Goal: Task Accomplishment & Management: Manage account settings

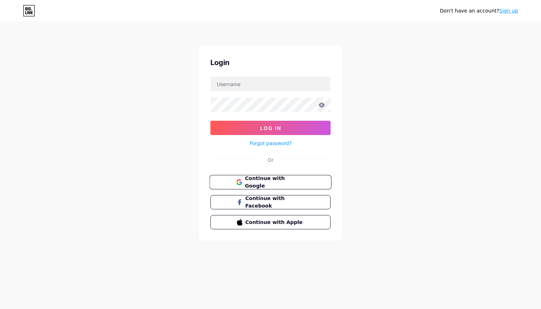
click at [277, 180] on span "Continue with Google" at bounding box center [275, 182] width 60 height 15
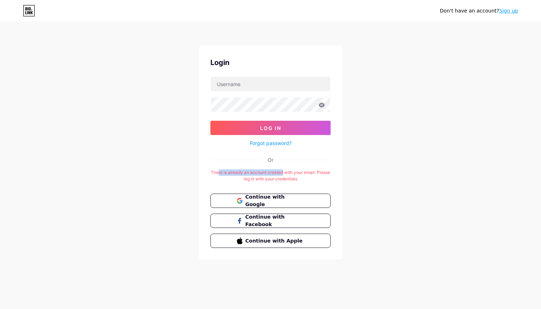
drag, startPoint x: 225, startPoint y: 171, endPoint x: 291, endPoint y: 169, distance: 65.8
click at [291, 169] on div "There is already an account created with your email. Please log in with your cr…" at bounding box center [270, 175] width 120 height 13
click at [270, 128] on button "Log In" at bounding box center [270, 128] width 120 height 14
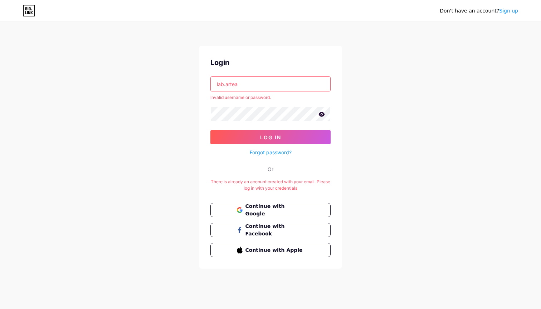
click at [298, 83] on input "lab.artea" at bounding box center [270, 84] width 119 height 14
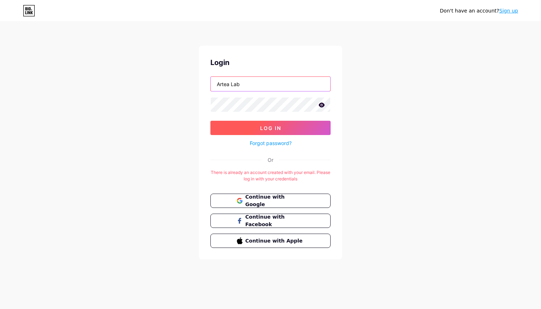
type input "Artea Lab"
click at [287, 127] on button "Log In" at bounding box center [270, 128] width 120 height 14
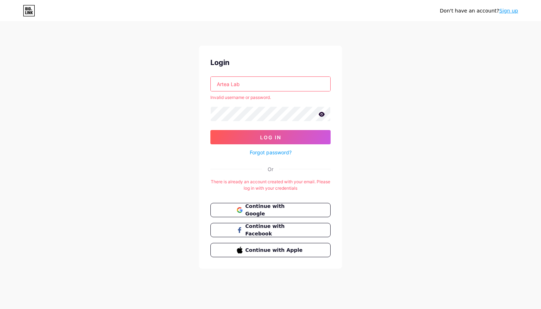
click at [322, 114] on icon at bounding box center [322, 114] width 6 height 5
click at [273, 79] on input "Artea Lab" at bounding box center [270, 84] width 119 height 14
click at [266, 140] on button "Log In" at bounding box center [270, 137] width 120 height 14
drag, startPoint x: 246, startPoint y: 83, endPoint x: 198, endPoint y: 83, distance: 47.5
click at [198, 83] on div "Don't have an account? Sign up Login Artea Lab Invalid username or password. Lo…" at bounding box center [270, 146] width 541 height 292
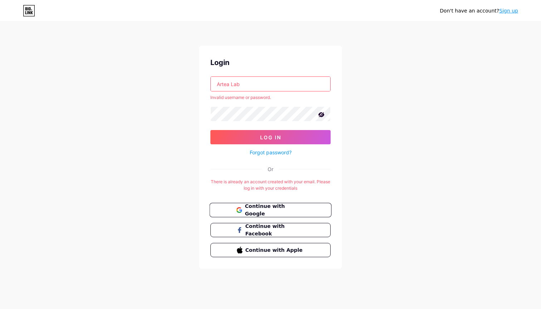
click at [260, 213] on span "Continue with Google" at bounding box center [275, 210] width 60 height 15
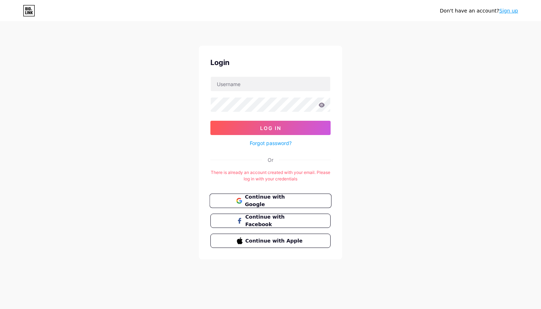
click at [272, 201] on span "Continue with Google" at bounding box center [275, 200] width 60 height 15
click at [386, 174] on div "Don't have an account? Sign up Login Log In Forgot password? Or There is alread…" at bounding box center [270, 141] width 541 height 282
click at [267, 142] on link "Forgot password?" at bounding box center [271, 143] width 42 height 8
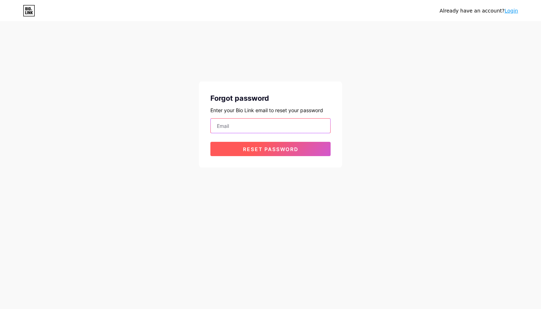
type input "Artea Lab"
click at [266, 126] on input "Artea Lab" at bounding box center [270, 126] width 119 height 14
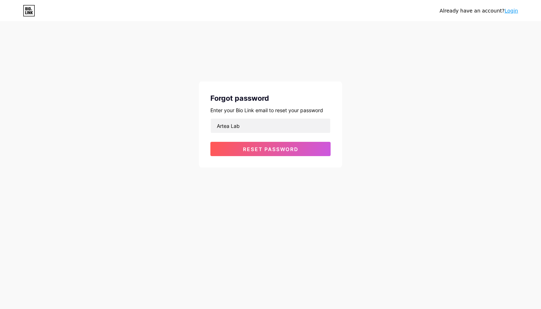
click at [27, 11] on icon at bounding box center [29, 10] width 12 height 11
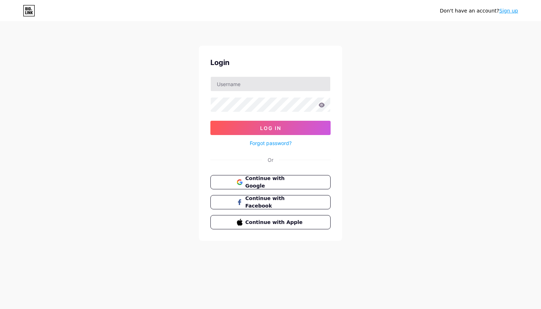
click at [242, 86] on input "text" at bounding box center [270, 84] width 119 height 14
type input "A"
click at [270, 128] on button "Log In" at bounding box center [270, 128] width 120 height 14
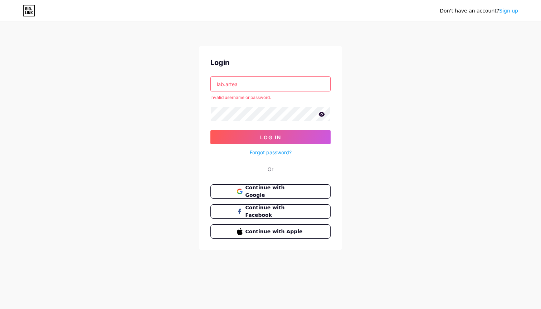
drag, startPoint x: 249, startPoint y: 84, endPoint x: 190, endPoint y: 88, distance: 59.1
click at [190, 88] on div "Don't have an account? Sign up Login lab.artea Invalid username or password. Lo…" at bounding box center [270, 136] width 541 height 273
drag, startPoint x: 266, startPoint y: 82, endPoint x: 190, endPoint y: 82, distance: 75.4
click at [190, 82] on div "Don't have an account? Sign up Login lab.artea Invalid username or password. Lo…" at bounding box center [270, 136] width 541 height 273
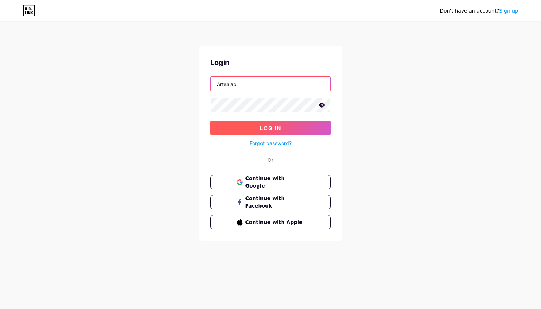
type input "Artealab"
click at [263, 123] on button "Log In" at bounding box center [270, 128] width 120 height 14
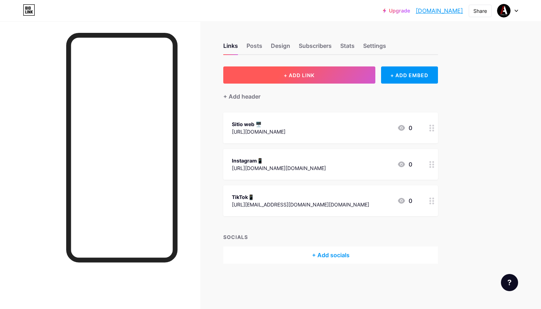
click at [294, 69] on button "+ ADD LINK" at bounding box center [299, 74] width 152 height 17
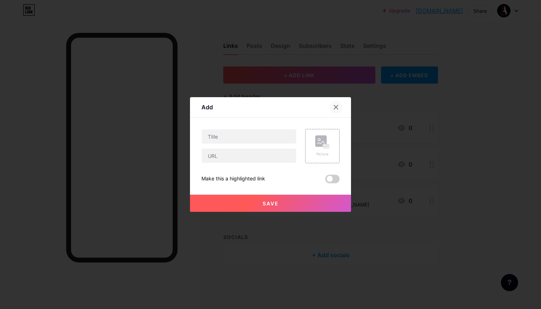
click at [337, 108] on icon at bounding box center [336, 107] width 4 height 4
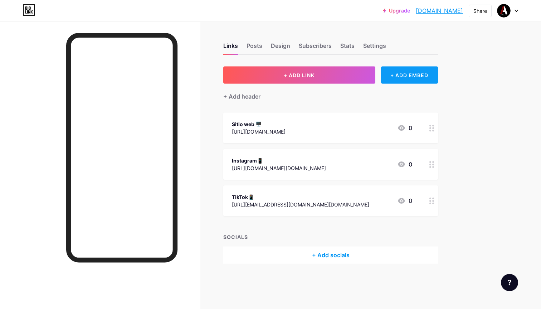
click at [409, 74] on div "+ ADD EMBED" at bounding box center [409, 74] width 57 height 17
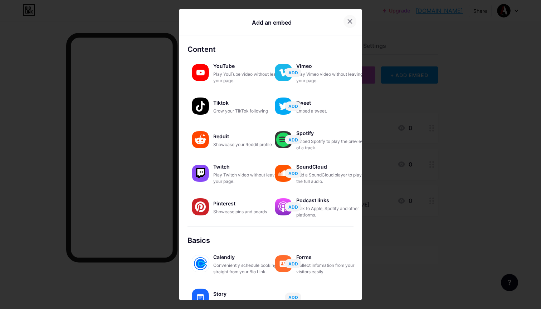
click at [349, 21] on icon at bounding box center [350, 22] width 6 height 6
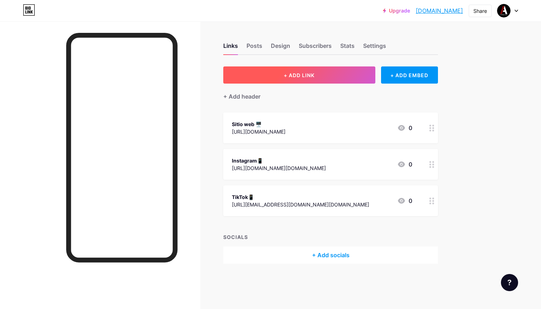
click at [343, 73] on button "+ ADD LINK" at bounding box center [299, 74] width 152 height 17
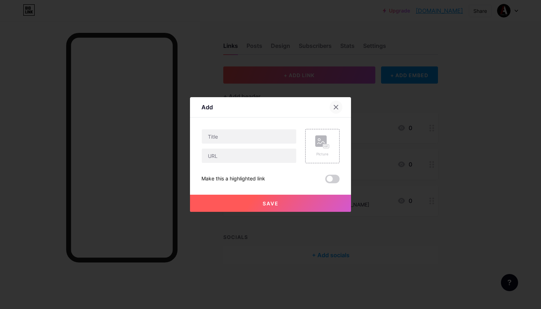
click at [335, 109] on icon at bounding box center [336, 107] width 6 height 6
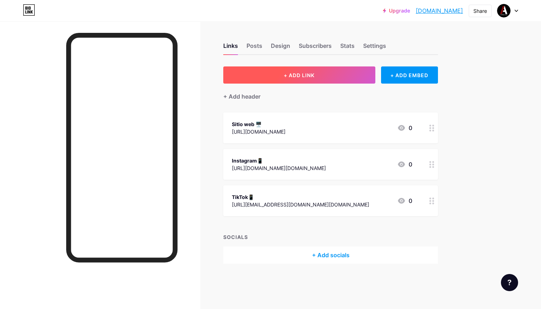
click at [345, 77] on button "+ ADD LINK" at bounding box center [299, 74] width 152 height 17
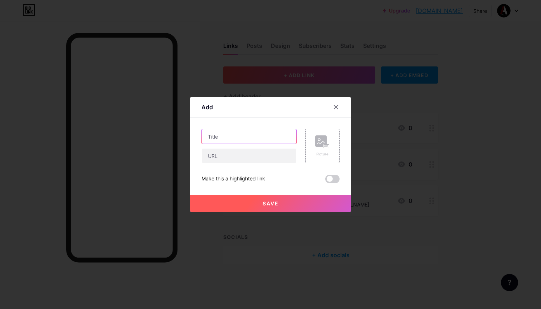
click at [268, 134] on input "text" at bounding box center [249, 136] width 94 height 14
click at [325, 149] on div "Picture" at bounding box center [322, 145] width 14 height 21
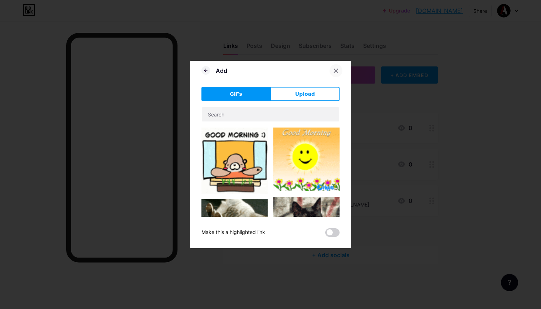
click at [335, 70] on icon at bounding box center [336, 71] width 6 height 6
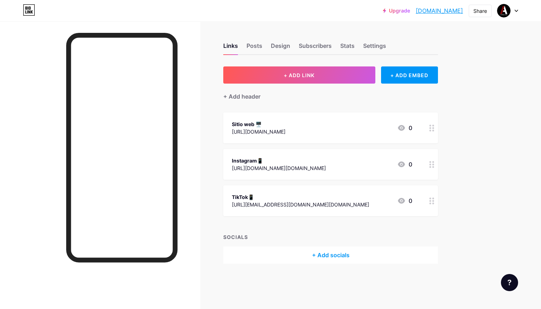
click at [326, 253] on div "+ Add socials" at bounding box center [330, 255] width 214 height 17
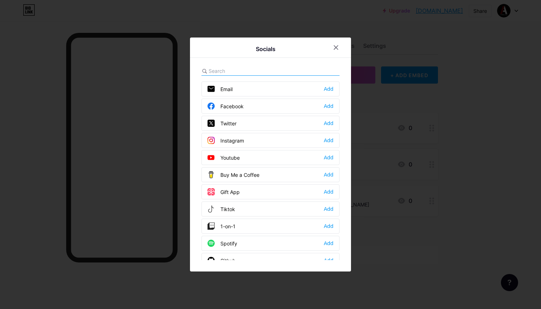
scroll to position [12, 0]
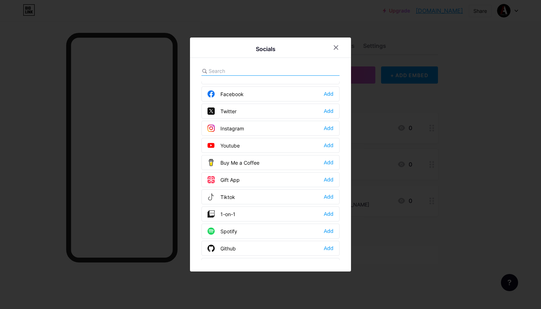
click at [303, 128] on div "Instagram Add" at bounding box center [270, 128] width 138 height 15
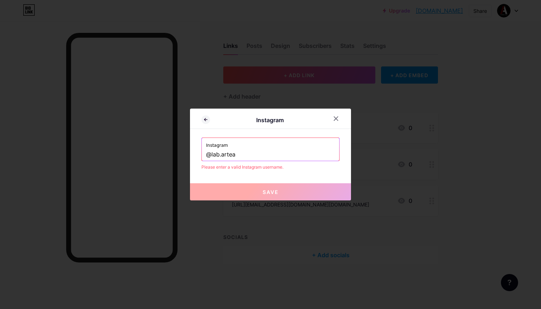
click at [211, 155] on input "@lab.artea" at bounding box center [270, 155] width 129 height 12
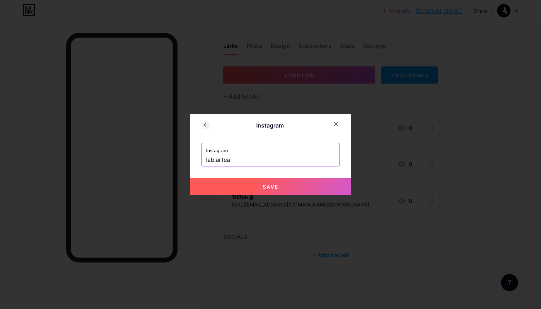
click at [235, 184] on button "Save" at bounding box center [270, 186] width 161 height 17
type input "[URL][DOMAIN_NAME][DOMAIN_NAME]"
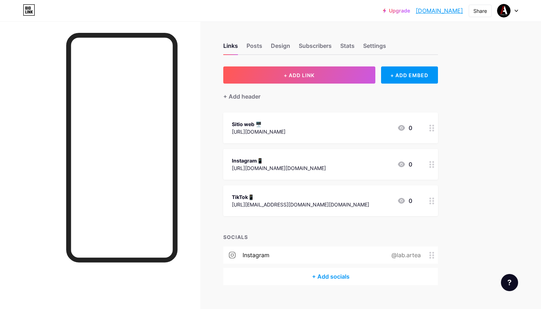
click at [332, 278] on div "+ Add socials" at bounding box center [330, 276] width 214 height 17
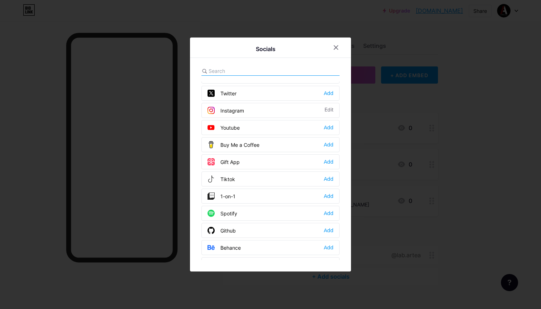
scroll to position [32, 0]
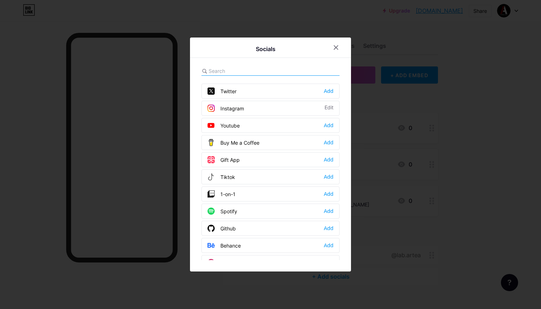
click at [268, 178] on div "Tiktok Add" at bounding box center [270, 176] width 138 height 15
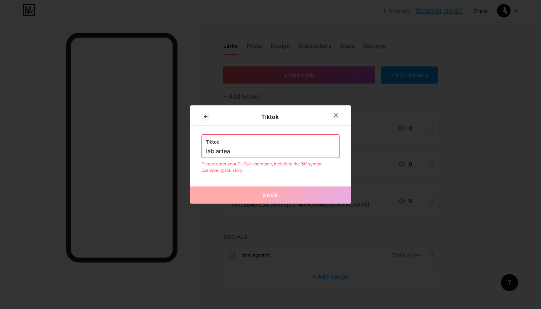
click at [205, 152] on div "Tiktok lab.artea" at bounding box center [270, 146] width 137 height 23
click at [206, 151] on input "lab.artea" at bounding box center [270, 151] width 129 height 12
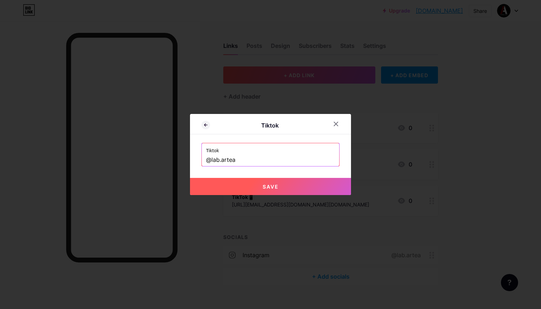
click at [238, 190] on button "Save" at bounding box center [270, 186] width 161 height 17
type input "[URL][DOMAIN_NAME][DOMAIN_NAME]"
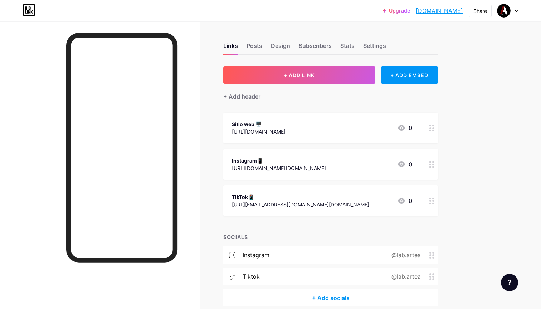
click at [260, 276] on div "tiktok @lab.artea" at bounding box center [330, 276] width 214 height 17
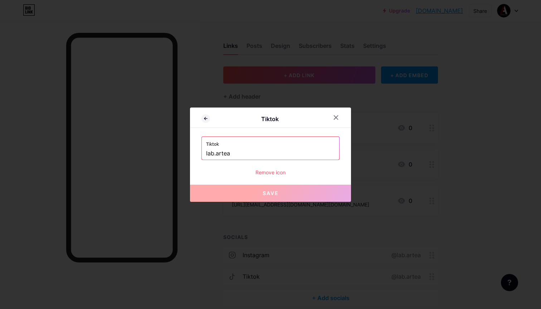
drag, startPoint x: 240, startPoint y: 152, endPoint x: 189, endPoint y: 152, distance: 50.0
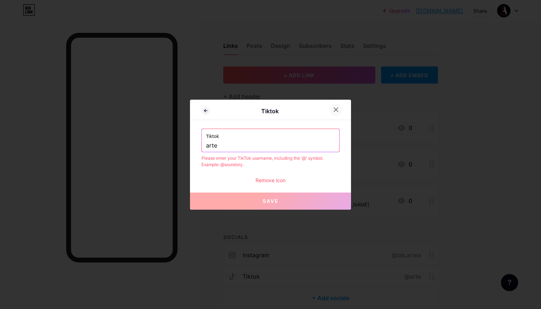
type input "arte"
click at [340, 108] on div at bounding box center [335, 109] width 13 height 13
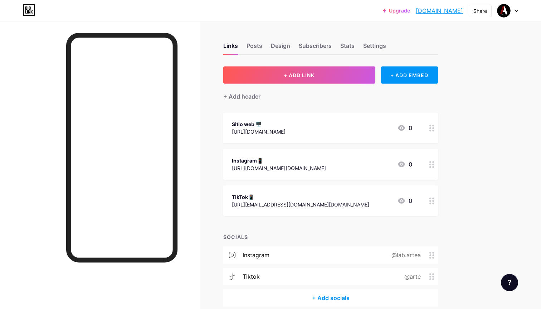
click at [285, 276] on div "tiktok @arte" at bounding box center [330, 276] width 214 height 17
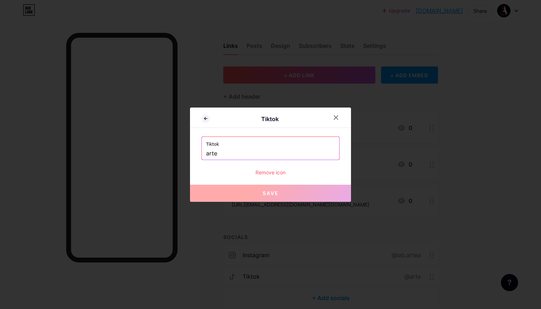
click at [256, 162] on div "Tiktok arte Remove icon" at bounding box center [270, 157] width 138 height 40
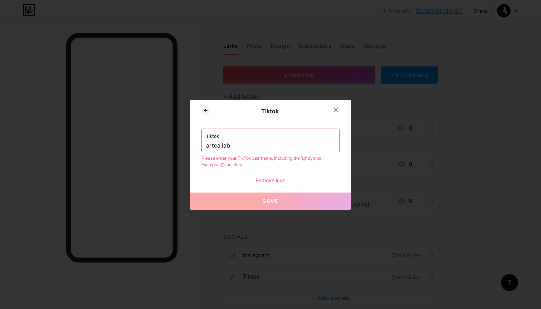
click at [207, 146] on input "artea.lab" at bounding box center [270, 146] width 129 height 12
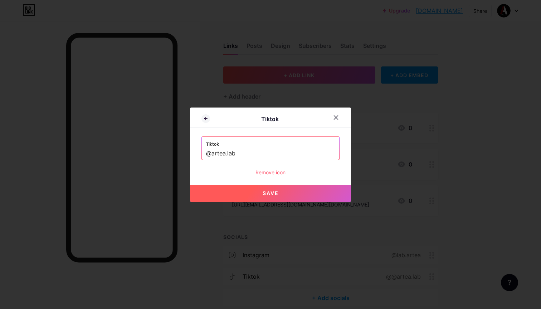
click at [243, 195] on button "Save" at bounding box center [270, 193] width 161 height 17
type input "[URL][EMAIL_ADDRESS][DOMAIN_NAME][DOMAIN_NAME]"
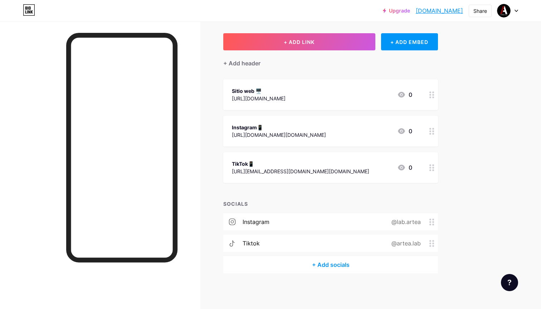
scroll to position [33, 0]
click at [402, 94] on icon at bounding box center [401, 95] width 9 height 9
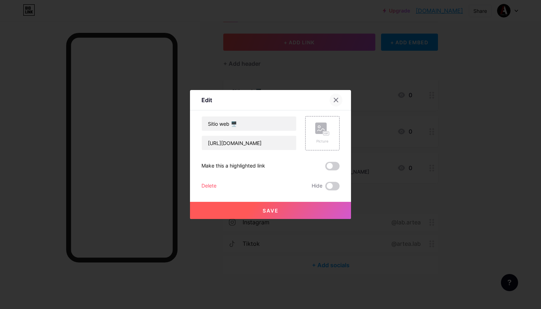
click at [335, 100] on icon at bounding box center [336, 100] width 6 height 6
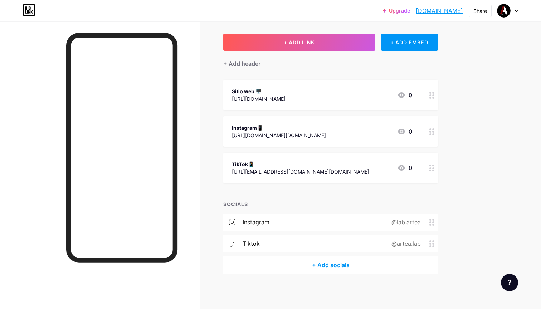
click at [431, 132] on icon at bounding box center [431, 131] width 5 height 7
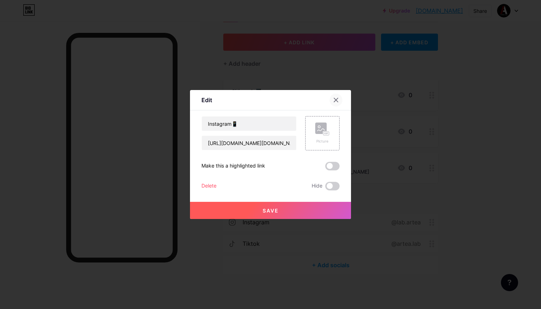
click at [336, 102] on icon at bounding box center [336, 100] width 6 height 6
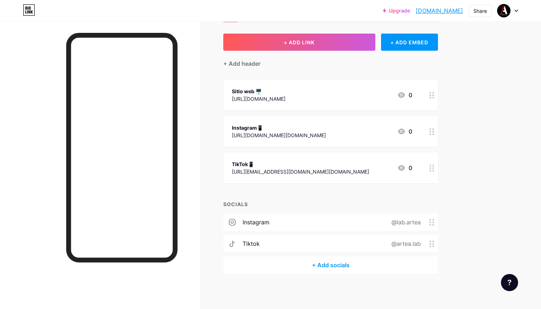
click at [272, 133] on div "[URL][DOMAIN_NAME][DOMAIN_NAME]" at bounding box center [279, 136] width 94 height 8
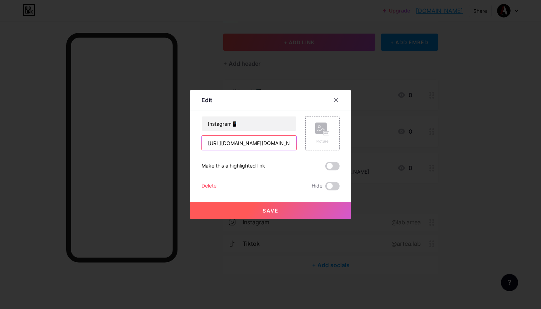
drag, startPoint x: 268, startPoint y: 144, endPoint x: 302, endPoint y: 146, distance: 34.0
click at [302, 146] on div "Instagram📱 [URL][DOMAIN_NAME][DOMAIN_NAME] Picture" at bounding box center [270, 133] width 138 height 34
click at [213, 187] on div "Delete" at bounding box center [208, 186] width 15 height 9
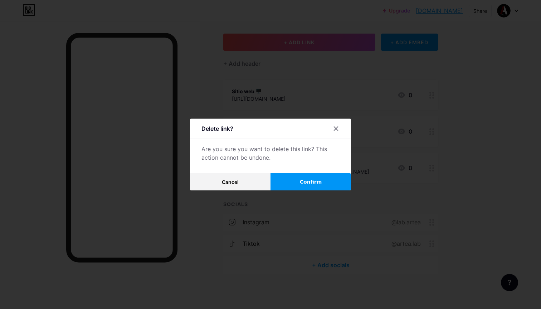
click at [294, 182] on button "Confirm" at bounding box center [310, 181] width 80 height 17
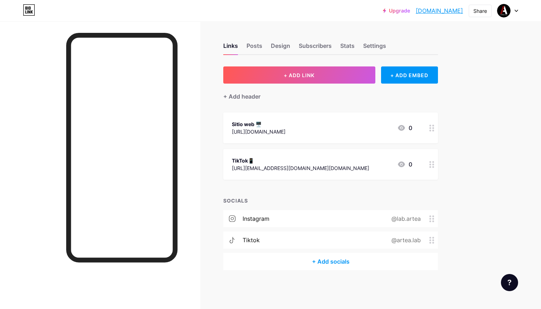
scroll to position [0, 0]
click at [255, 39] on div "Links Posts Design Subscribers Stats Settings" at bounding box center [330, 42] width 214 height 25
click at [255, 47] on div "Posts" at bounding box center [254, 47] width 16 height 13
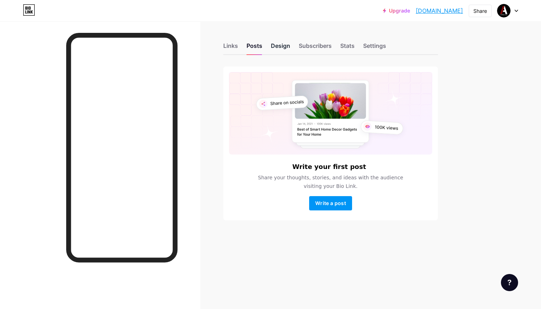
click at [283, 47] on div "Design" at bounding box center [280, 47] width 19 height 13
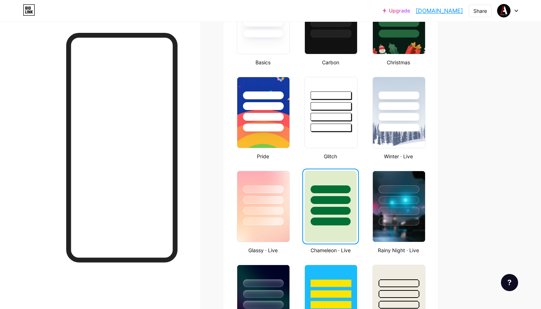
scroll to position [234, 0]
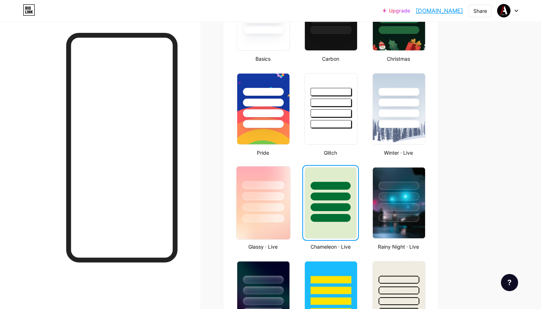
click at [274, 207] on div at bounding box center [263, 207] width 42 height 8
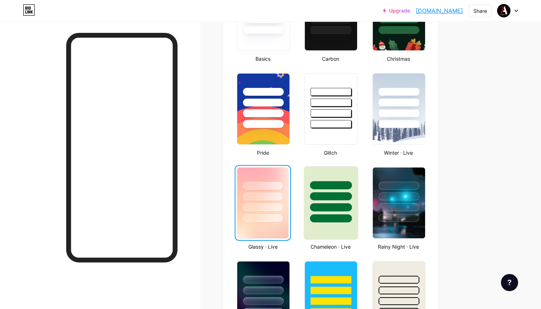
click at [332, 204] on div at bounding box center [331, 207] width 42 height 8
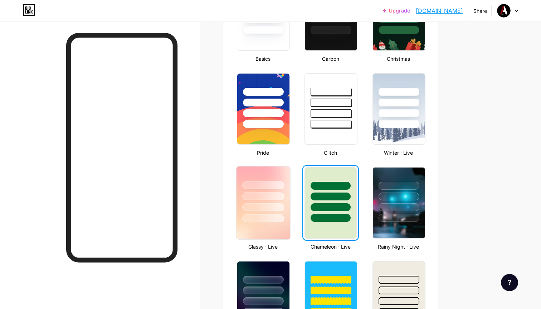
click at [263, 218] on div at bounding box center [263, 218] width 42 height 8
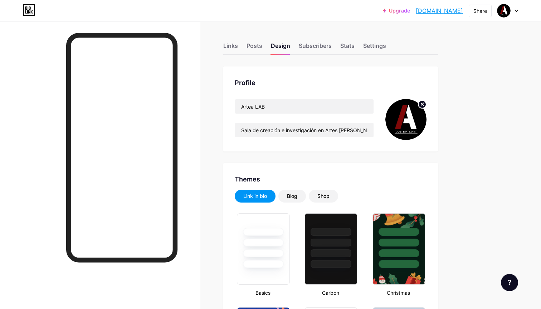
scroll to position [0, 0]
click at [314, 49] on div "Subscribers" at bounding box center [315, 47] width 33 height 13
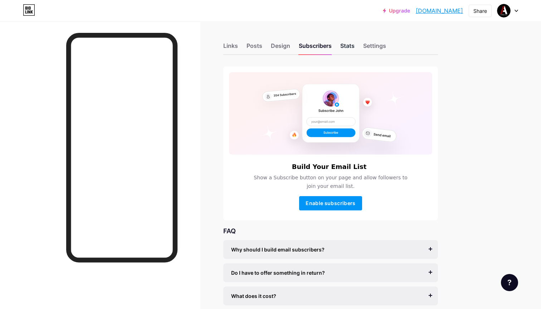
click at [346, 45] on div "Stats" at bounding box center [347, 47] width 14 height 13
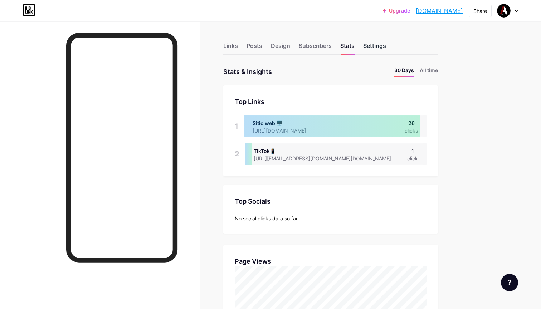
click at [377, 48] on div "Settings" at bounding box center [374, 47] width 23 height 13
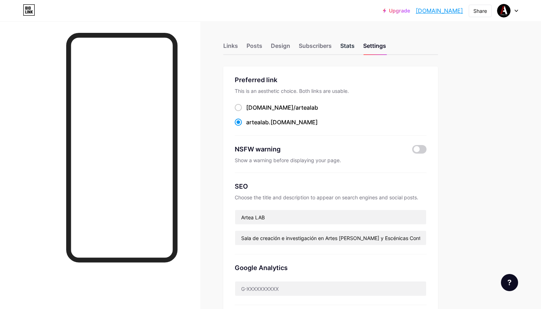
click at [342, 48] on div "Stats" at bounding box center [347, 47] width 14 height 13
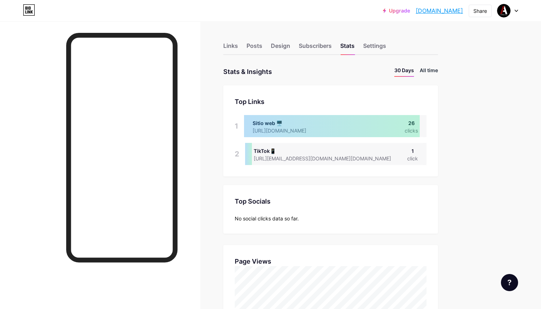
scroll to position [309, 541]
click at [426, 71] on li "All time" at bounding box center [428, 71] width 18 height 10
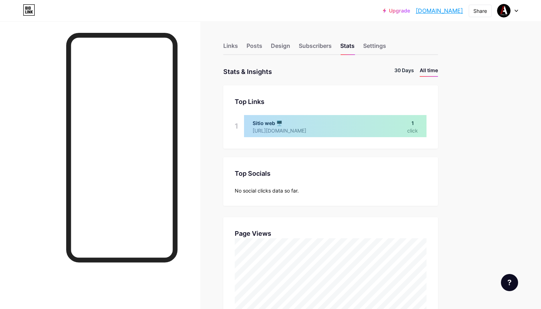
scroll to position [0, 0]
click at [404, 73] on li "30 Days" at bounding box center [404, 71] width 20 height 10
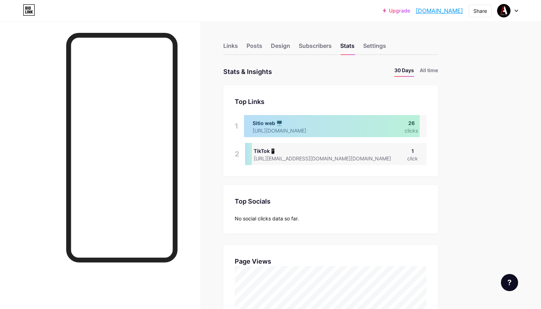
scroll to position [309, 541]
click at [377, 50] on div "Settings" at bounding box center [374, 47] width 23 height 13
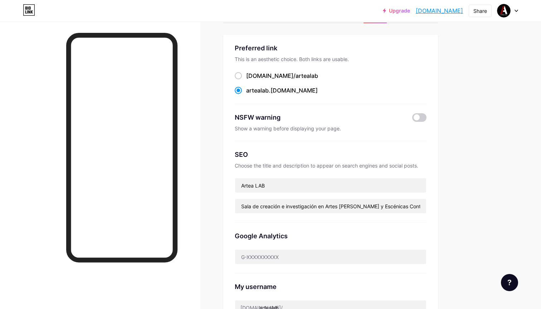
scroll to position [33, 0]
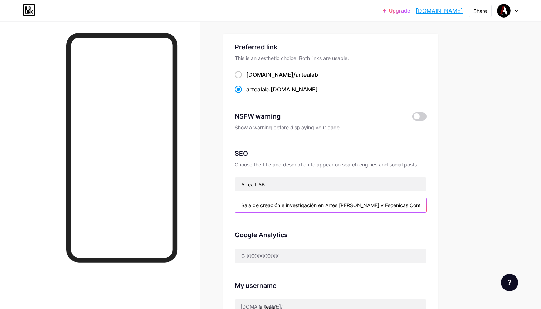
drag, startPoint x: 336, startPoint y: 205, endPoint x: 436, endPoint y: 207, distance: 99.8
click at [436, 207] on div "Preferred link This is an aesthetic choice. Both links are usable. [DOMAIN_NAME…" at bounding box center [330, 180] width 214 height 292
click at [421, 207] on input "Sala de creación e investigación en Artes [PERSON_NAME] y Escénicas Contemporán…" at bounding box center [330, 205] width 191 height 14
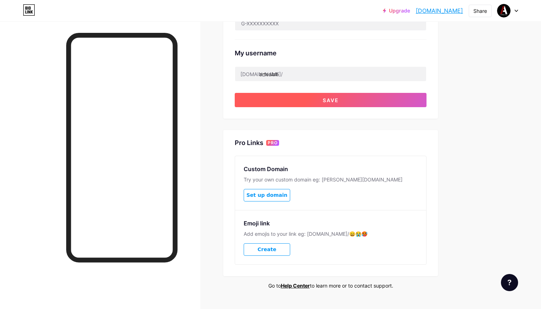
scroll to position [267, 0]
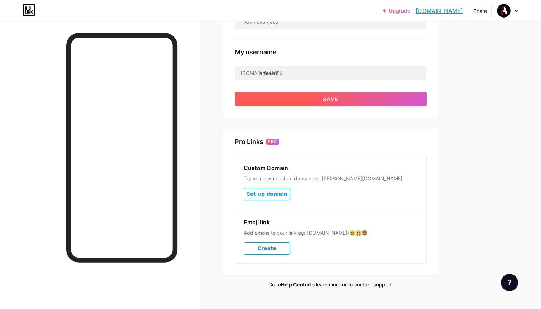
type input "Sala de creación e investigación en Artes [PERSON_NAME] y Escénicas Contemporán…"
click at [346, 98] on button "Save" at bounding box center [331, 99] width 192 height 14
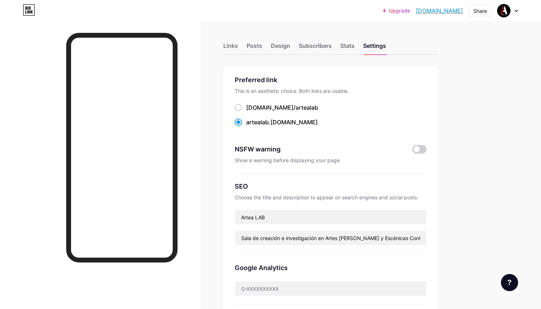
scroll to position [0, 0]
click at [349, 43] on div "Stats" at bounding box center [347, 47] width 14 height 13
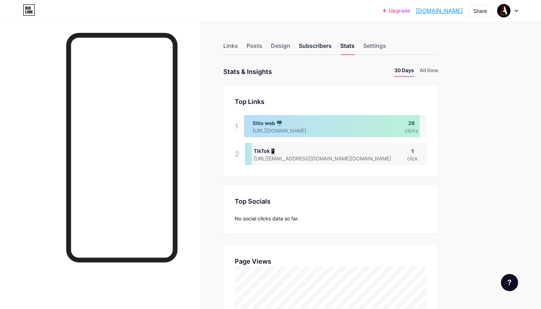
scroll to position [309, 541]
click at [317, 46] on div "Subscribers" at bounding box center [315, 47] width 33 height 13
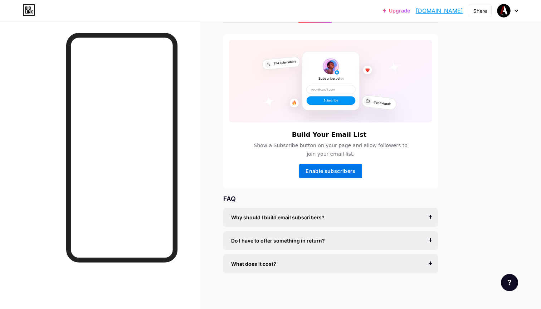
scroll to position [32, 0]
click at [342, 174] on span "Enable subscribers" at bounding box center [330, 171] width 50 height 6
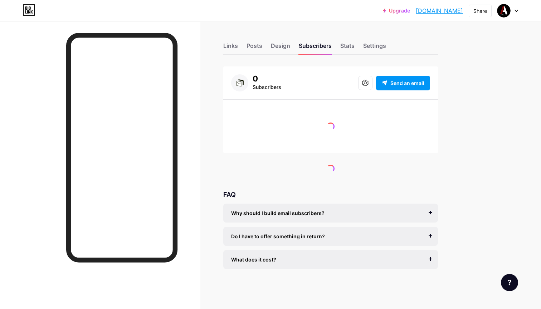
scroll to position [0, 0]
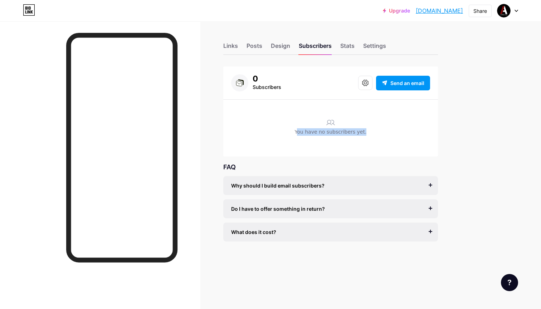
drag, startPoint x: 300, startPoint y: 133, endPoint x: 301, endPoint y: 138, distance: 4.7
click at [301, 138] on div "You have no subscribers yet." at bounding box center [330, 133] width 199 height 11
click at [303, 134] on div "You have no subscribers yet." at bounding box center [330, 133] width 199 height 11
click at [270, 86] on div "Subscribers" at bounding box center [266, 87] width 29 height 9
click at [369, 84] on button at bounding box center [365, 83] width 14 height 14
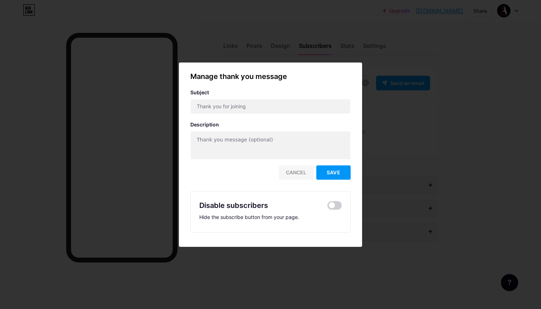
click at [299, 174] on div "Cancel" at bounding box center [295, 173] width 35 height 14
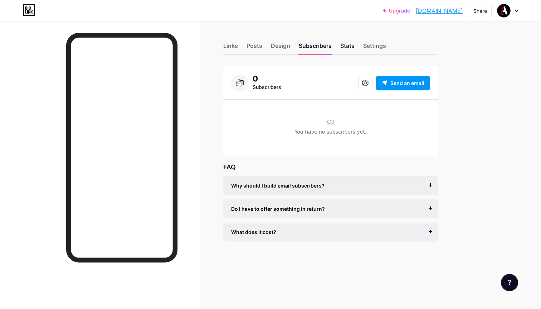
click at [345, 42] on div "Stats" at bounding box center [347, 47] width 14 height 13
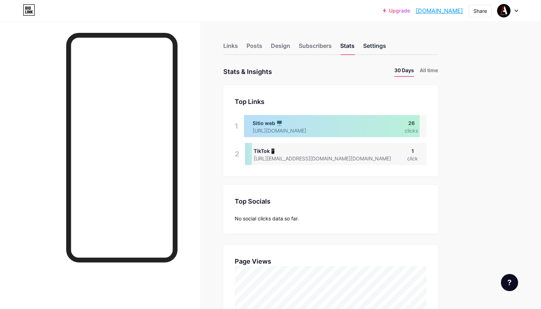
scroll to position [309, 541]
click at [316, 45] on div "Subscribers" at bounding box center [315, 47] width 33 height 13
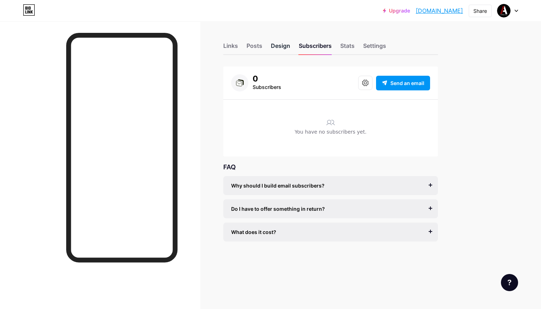
click at [283, 47] on div "Design" at bounding box center [280, 47] width 19 height 13
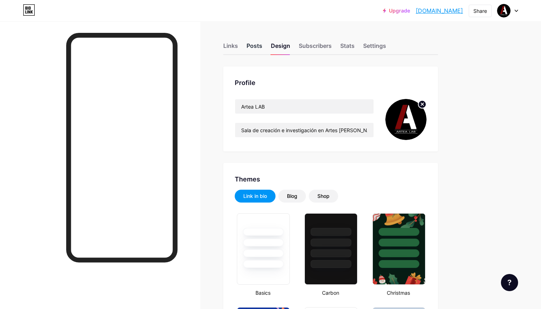
click at [260, 48] on div "Posts" at bounding box center [254, 47] width 16 height 13
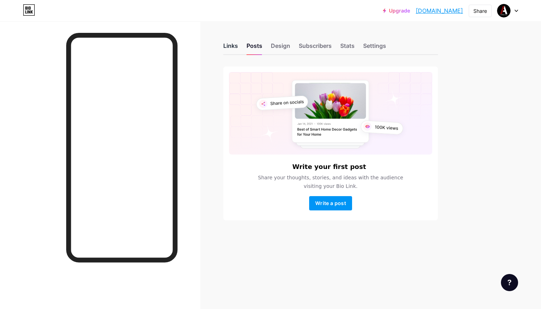
click at [236, 49] on div "Links" at bounding box center [230, 47] width 15 height 13
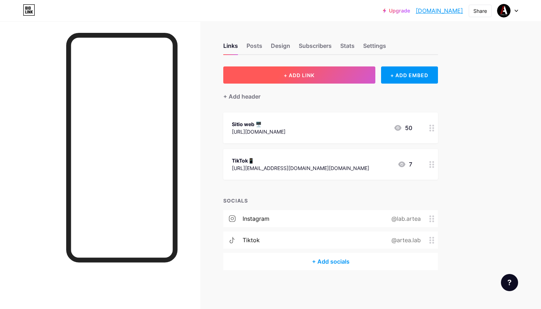
click at [338, 74] on button "+ ADD LINK" at bounding box center [299, 74] width 152 height 17
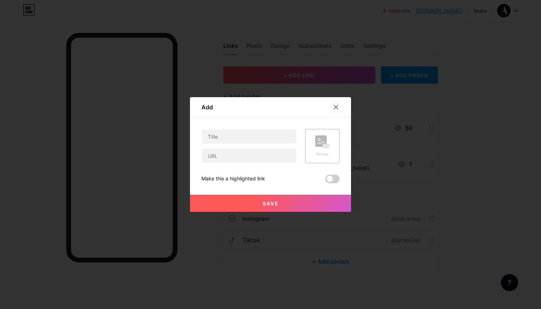
click at [337, 106] on icon at bounding box center [336, 107] width 4 height 4
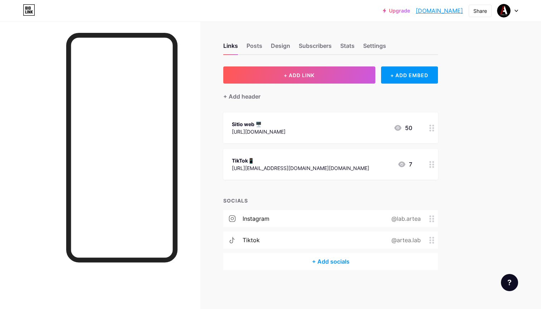
click at [330, 160] on div "TikTok📱" at bounding box center [300, 161] width 137 height 8
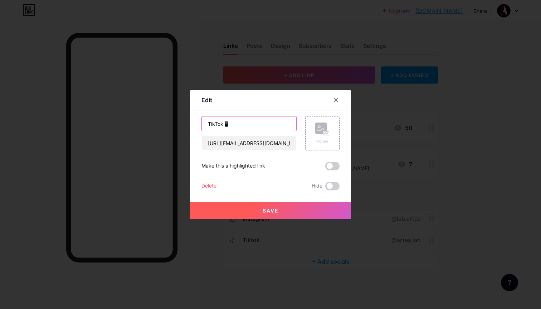
drag, startPoint x: 247, startPoint y: 123, endPoint x: 196, endPoint y: 120, distance: 51.2
click at [196, 120] on div "Edit Content YouTube Play YouTube video without leaving your page. ADD Vimeo Pl…" at bounding box center [270, 154] width 161 height 129
type input "Convocatoria"
click at [271, 147] on input "[URL][EMAIL_ADDRESS][DOMAIN_NAME][DOMAIN_NAME]" at bounding box center [249, 143] width 94 height 14
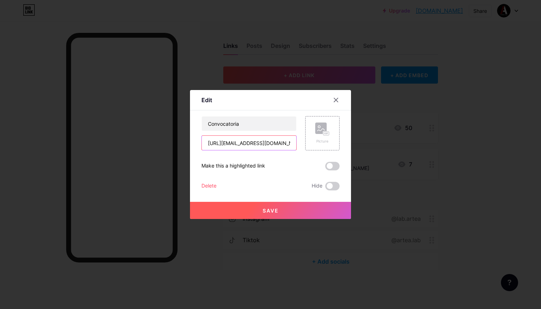
click at [271, 147] on input "[URL][EMAIL_ADDRESS][DOMAIN_NAME][DOMAIN_NAME]" at bounding box center [249, 143] width 94 height 14
paste input "[DOMAIN_NAME][URL]"
type input "[URL][DOMAIN_NAME]"
click at [335, 169] on span at bounding box center [332, 166] width 14 height 9
click at [325, 168] on input "checkbox" at bounding box center [325, 168] width 0 height 0
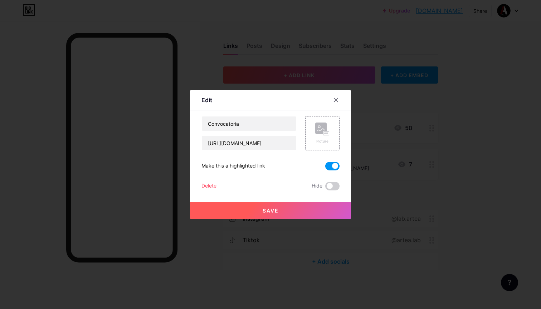
click at [335, 168] on span at bounding box center [332, 166] width 14 height 9
click at [325, 168] on input "checkbox" at bounding box center [325, 168] width 0 height 0
click at [331, 186] on span at bounding box center [332, 186] width 14 height 9
click at [325, 188] on input "checkbox" at bounding box center [325, 188] width 0 height 0
click at [335, 184] on span at bounding box center [332, 186] width 14 height 9
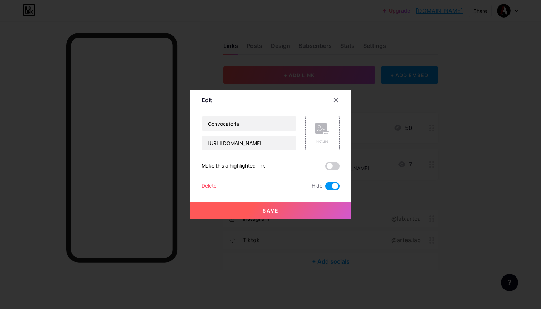
click at [325, 188] on input "checkbox" at bounding box center [325, 188] width 0 height 0
click at [256, 123] on input "Convocatoria" at bounding box center [249, 124] width 94 height 14
type input "Convocatoria abierta permanente"
click at [241, 208] on button "Save" at bounding box center [270, 210] width 161 height 17
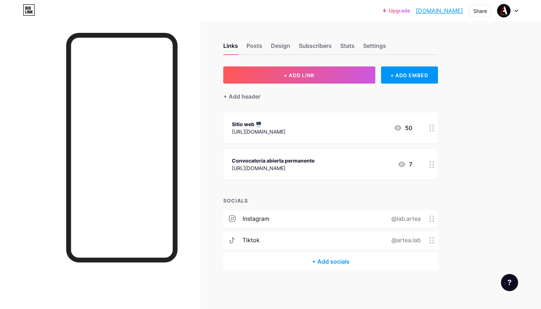
click at [433, 166] on icon at bounding box center [431, 164] width 5 height 7
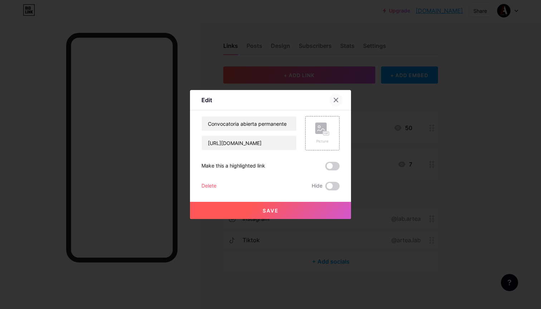
click at [337, 101] on icon at bounding box center [336, 100] width 6 height 6
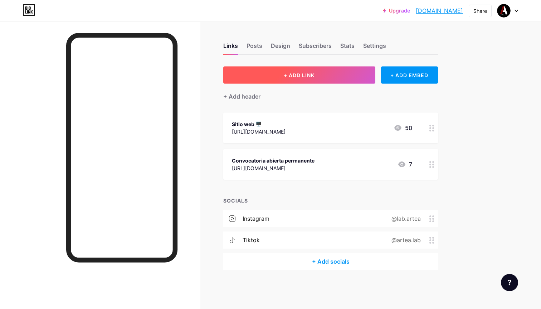
click at [311, 80] on button "+ ADD LINK" at bounding box center [299, 74] width 152 height 17
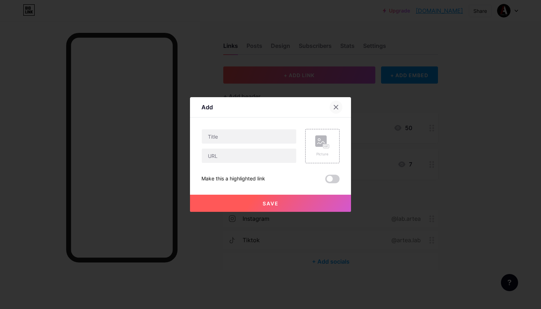
click at [332, 107] on div at bounding box center [335, 107] width 13 height 13
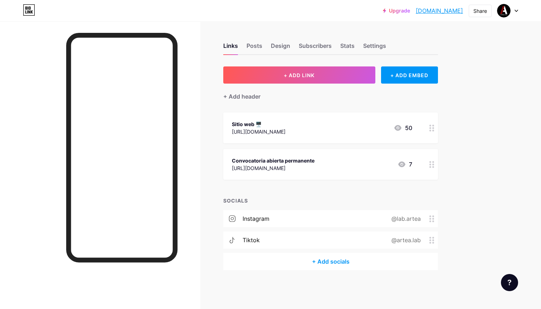
click at [347, 164] on div "Convocatoria abierta permanente [URL][DOMAIN_NAME] 7" at bounding box center [322, 164] width 180 height 16
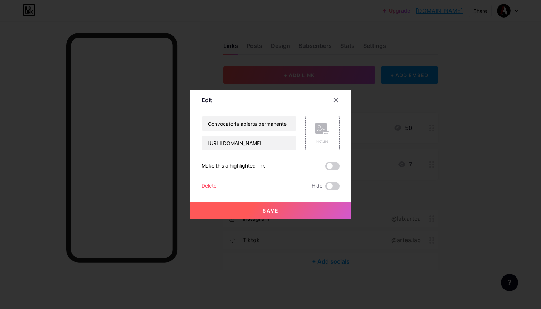
click at [209, 183] on div "Delete" at bounding box center [208, 186] width 15 height 9
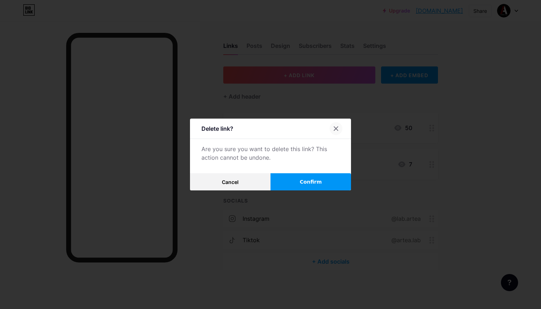
click at [336, 126] on icon at bounding box center [336, 129] width 6 height 6
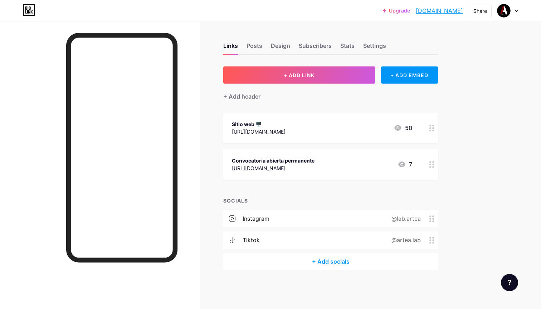
click at [304, 179] on div "Convocatoria abierta permanente [URL][DOMAIN_NAME] 7" at bounding box center [330, 164] width 214 height 31
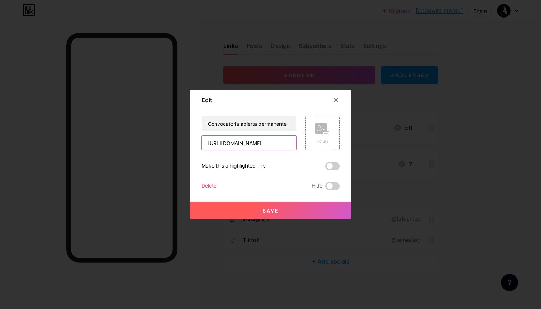
click at [272, 144] on input "[URL][DOMAIN_NAME]" at bounding box center [249, 143] width 94 height 14
click at [338, 99] on icon at bounding box center [336, 100] width 6 height 6
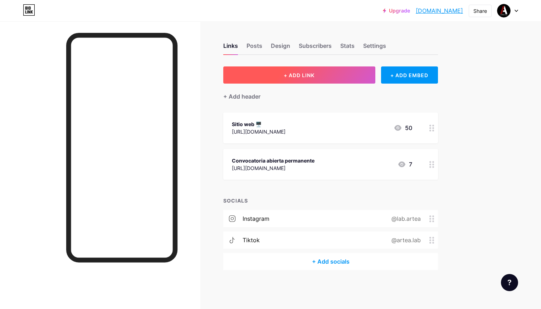
click at [327, 79] on button "+ ADD LINK" at bounding box center [299, 74] width 152 height 17
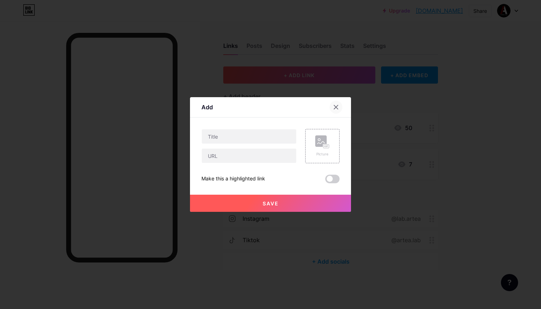
click at [334, 108] on icon at bounding box center [336, 107] width 4 height 4
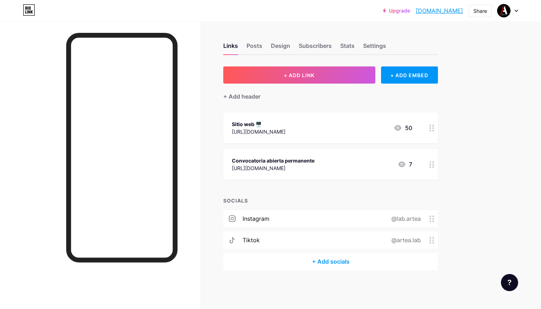
click at [285, 135] on div "[URL][DOMAIN_NAME]" at bounding box center [259, 132] width 54 height 8
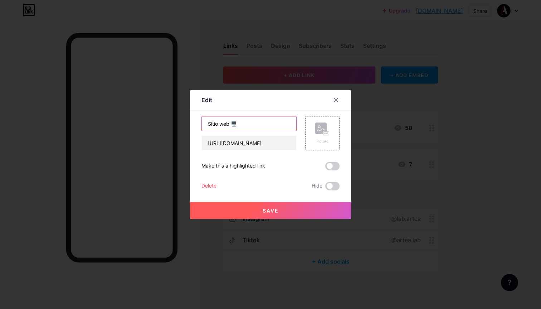
drag, startPoint x: 230, startPoint y: 124, endPoint x: 238, endPoint y: 124, distance: 7.9
click at [238, 124] on input "Sitio web 🖥️" at bounding box center [249, 124] width 94 height 14
click at [338, 102] on icon at bounding box center [336, 100] width 6 height 6
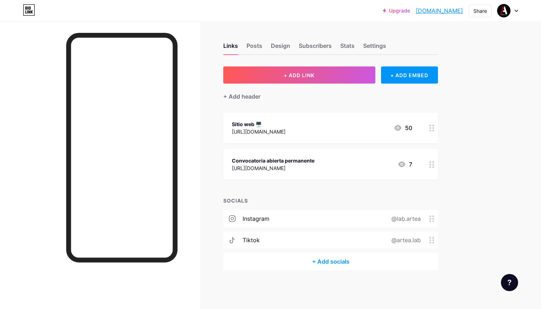
click at [295, 161] on div "Convocatoria abierta permanente" at bounding box center [273, 161] width 83 height 8
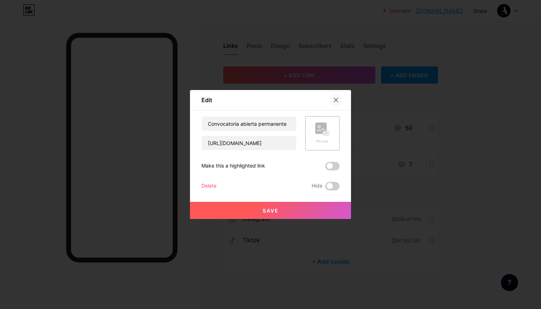
click at [336, 104] on div at bounding box center [335, 100] width 13 height 13
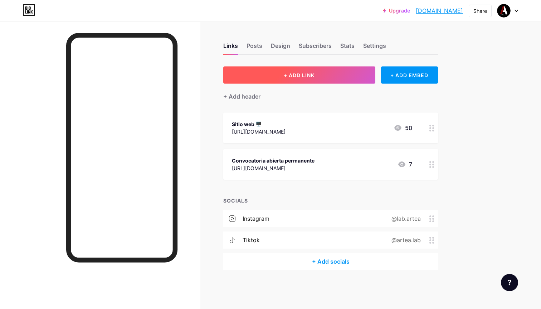
click at [336, 76] on button "+ ADD LINK" at bounding box center [299, 74] width 152 height 17
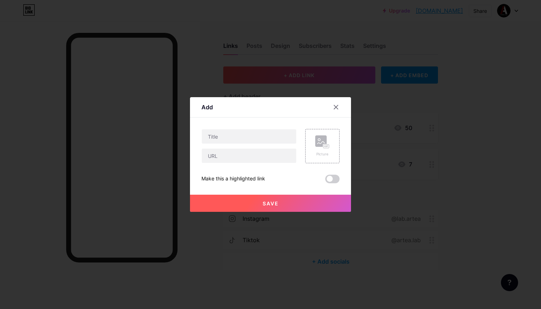
click at [249, 128] on div "Add Content YouTube Play YouTube video without leaving your page. ADD Vimeo Pla…" at bounding box center [270, 154] width 161 height 115
click at [249, 132] on input "text" at bounding box center [249, 136] width 94 height 14
click at [243, 164] on div "Picture Make this a highlighted link Save" at bounding box center [270, 156] width 138 height 54
click at [243, 156] on input "text" at bounding box center [249, 156] width 94 height 14
paste input "[URL][DOMAIN_NAME]"
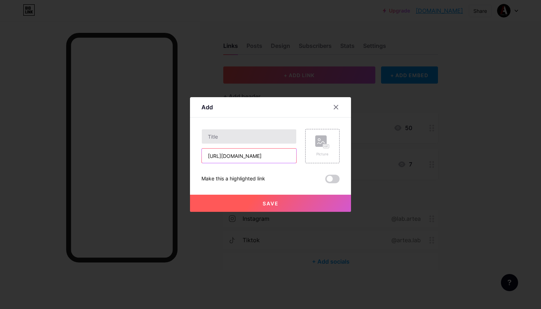
type input "[URL][DOMAIN_NAME]"
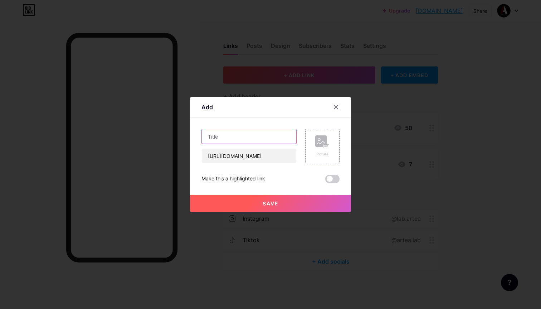
click at [243, 138] on input "text" at bounding box center [249, 136] width 94 height 14
paste input "🗳️"
type input "Convocatoria abierta permanente 🗳️"
drag, startPoint x: 283, startPoint y: 203, endPoint x: 275, endPoint y: 183, distance: 21.6
click at [275, 183] on div "Convocatoria abierta permanente 🗳️ [URL][DOMAIN_NAME] Picture Make this a highl…" at bounding box center [270, 156] width 138 height 54
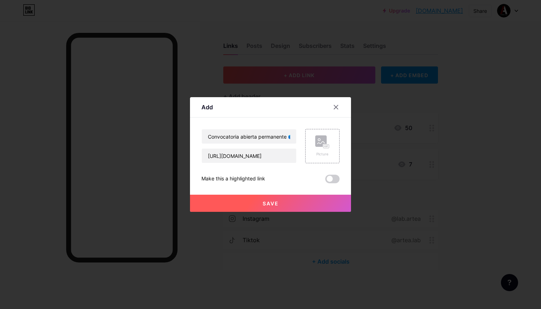
drag, startPoint x: 268, startPoint y: 178, endPoint x: 202, endPoint y: 178, distance: 65.8
click at [202, 178] on div "Make this a highlighted link" at bounding box center [270, 179] width 138 height 9
copy div "Make this a highlighted link"
click at [331, 176] on span at bounding box center [332, 179] width 14 height 9
click at [325, 181] on input "checkbox" at bounding box center [325, 181] width 0 height 0
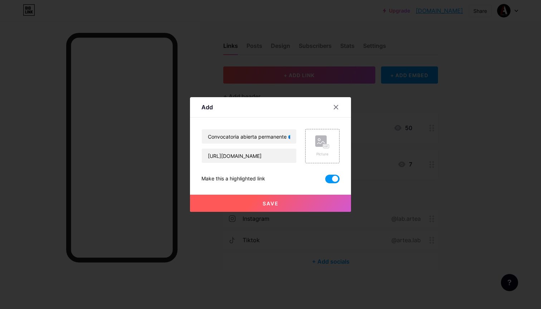
click at [306, 205] on button "Save" at bounding box center [270, 203] width 161 height 17
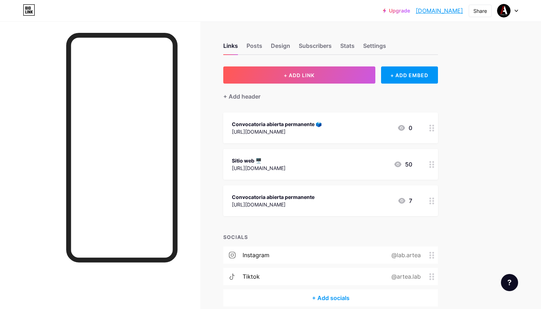
click at [328, 133] on div "Convocatoria abierta permanente 🗳️ [URL][DOMAIN_NAME] 0" at bounding box center [322, 128] width 180 height 16
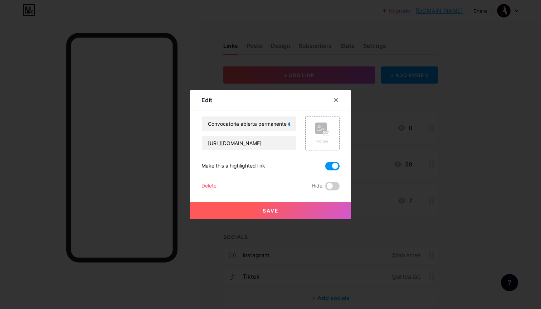
click at [330, 169] on span at bounding box center [332, 166] width 14 height 9
click at [325, 168] on input "checkbox" at bounding box center [325, 168] width 0 height 0
click at [282, 208] on button "Save" at bounding box center [270, 210] width 161 height 17
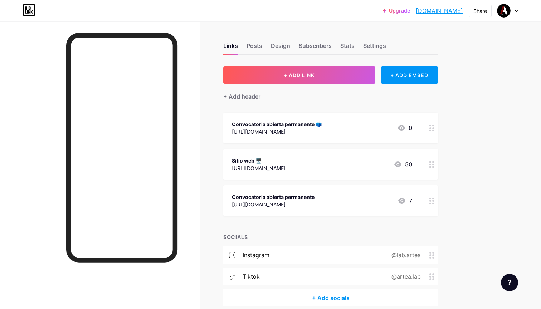
click at [338, 204] on div "Convocatoria abierta permanente [URL][DOMAIN_NAME] 7" at bounding box center [322, 201] width 180 height 16
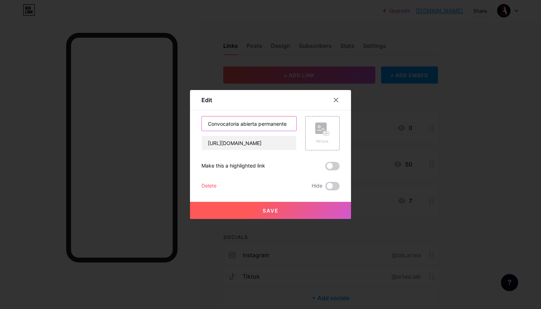
click at [266, 123] on input "Convocatoria abierta permanente" at bounding box center [249, 124] width 94 height 14
click at [337, 103] on icon at bounding box center [336, 100] width 6 height 6
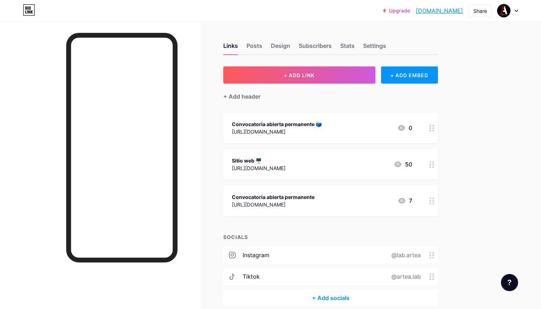
click at [433, 199] on icon at bounding box center [431, 201] width 5 height 7
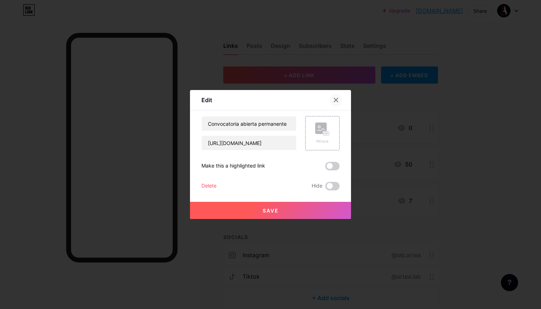
click at [334, 103] on div at bounding box center [335, 100] width 13 height 13
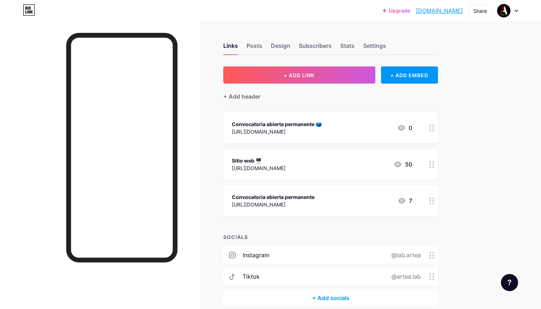
click at [299, 198] on div "Convocatoria abierta permanente" at bounding box center [273, 197] width 83 height 8
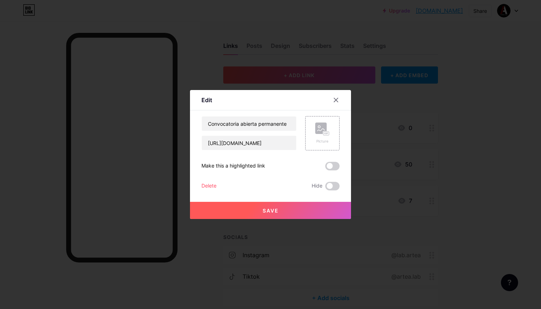
click at [210, 186] on div "Delete" at bounding box center [208, 186] width 15 height 9
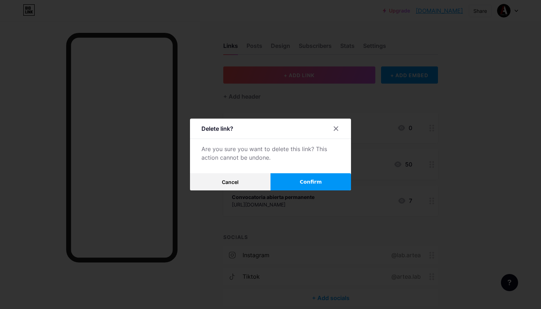
click at [290, 182] on button "Confirm" at bounding box center [310, 181] width 80 height 17
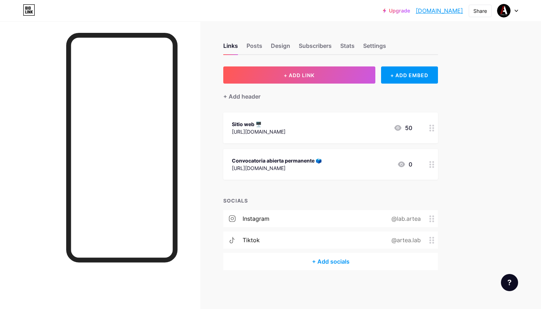
click at [480, 122] on div "Upgrade [DOMAIN_NAME]... [DOMAIN_NAME] Share Switch accounts Artea LAB [DOMAIN_…" at bounding box center [270, 154] width 541 height 309
click at [285, 135] on div "Sitio web 🖥️ [URL][DOMAIN_NAME]" at bounding box center [259, 128] width 54 height 16
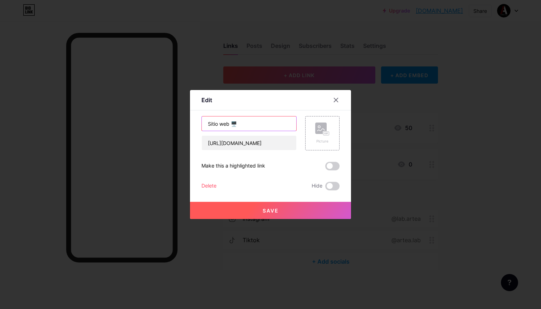
click at [230, 125] on input "Sitio web 🖥️" at bounding box center [249, 124] width 94 height 14
click at [336, 100] on icon at bounding box center [336, 100] width 4 height 4
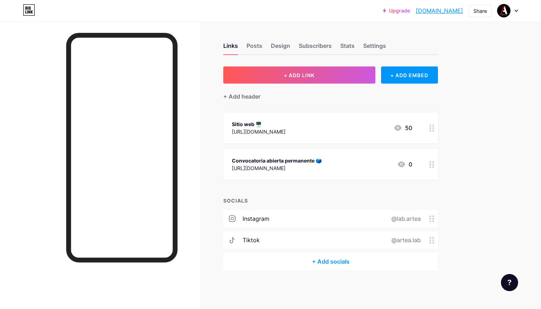
click at [299, 161] on div "Convocatoria abierta permanente 🗳️" at bounding box center [277, 161] width 90 height 8
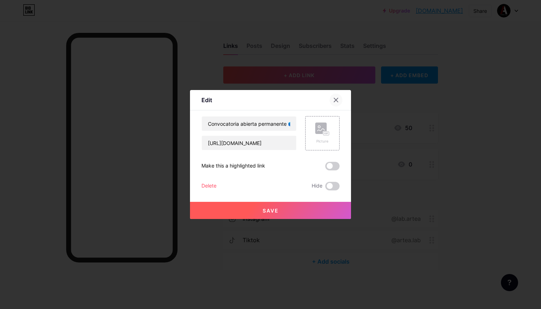
click at [336, 98] on icon at bounding box center [336, 100] width 6 height 6
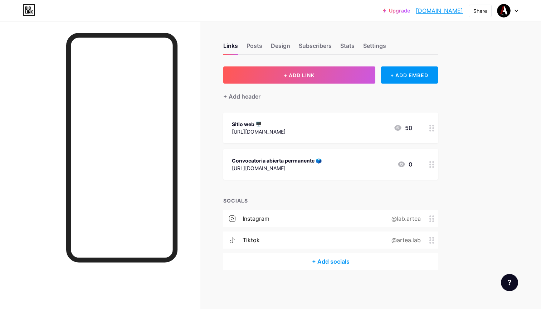
click at [347, 162] on div "Convocatoria abierta permanente 🗳️ [URL][DOMAIN_NAME] 0" at bounding box center [322, 164] width 180 height 16
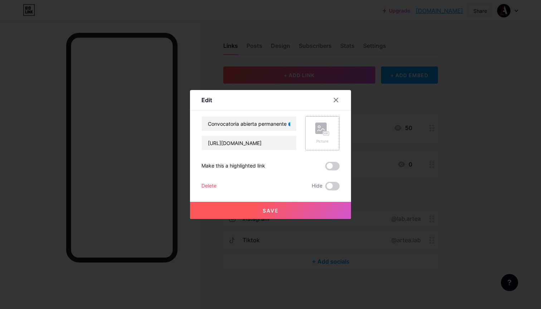
click at [320, 130] on rect at bounding box center [320, 128] width 11 height 11
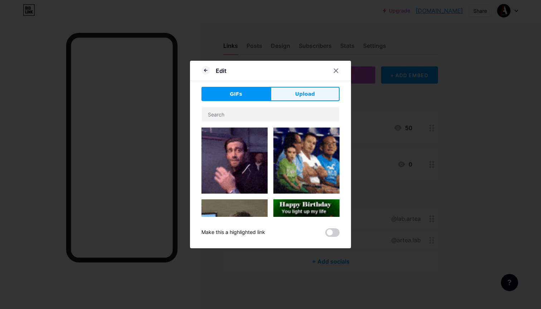
click at [303, 95] on span "Upload" at bounding box center [305, 94] width 20 height 8
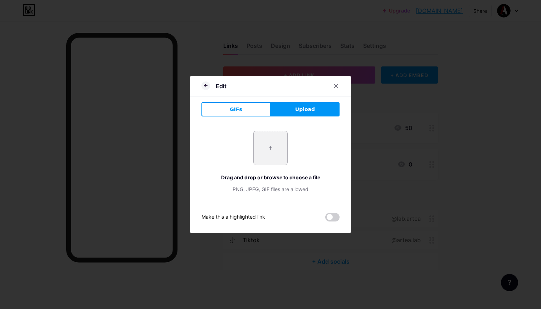
click at [279, 149] on input "file" at bounding box center [270, 148] width 34 height 34
type input "C:\fakepath\artea.png"
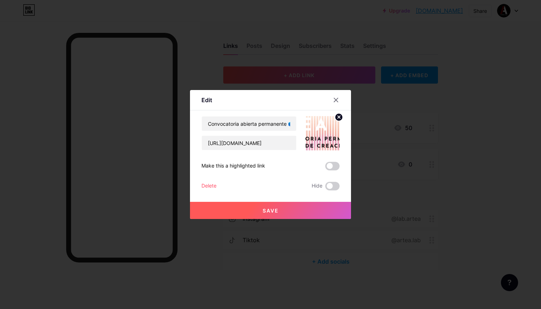
click at [323, 136] on img at bounding box center [322, 133] width 34 height 34
click at [282, 204] on button "Save" at bounding box center [270, 210] width 161 height 17
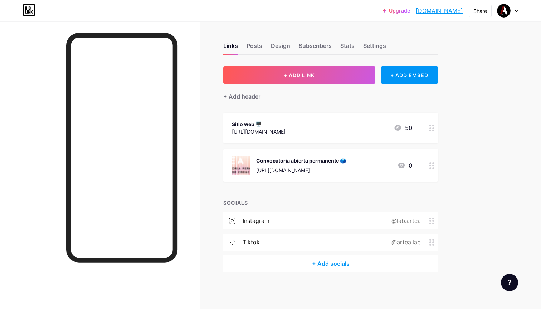
click at [292, 171] on div "[URL][DOMAIN_NAME]" at bounding box center [301, 171] width 90 height 8
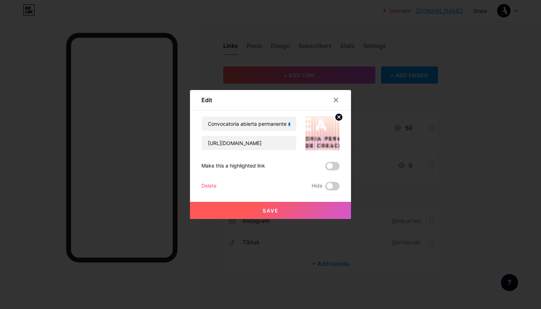
click at [340, 116] on icon at bounding box center [338, 117] width 9 height 9
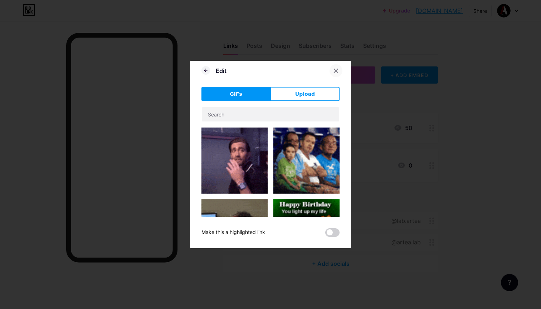
click at [338, 72] on icon at bounding box center [336, 71] width 6 height 6
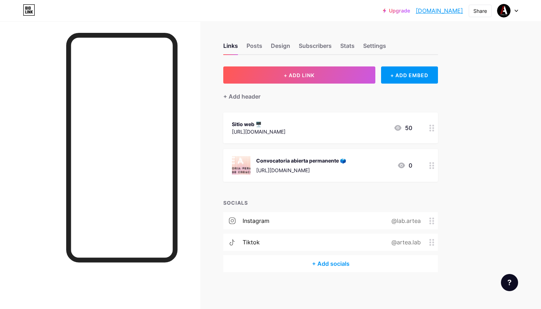
click at [304, 159] on div "Convocatoria abierta permanente 🗳️" at bounding box center [301, 161] width 90 height 8
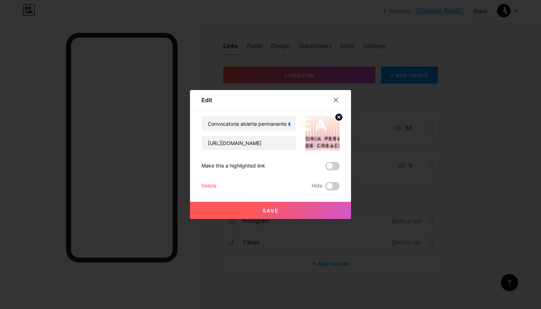
click at [337, 114] on circle at bounding box center [339, 117] width 8 height 8
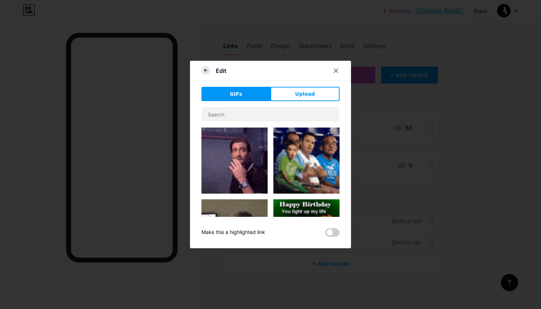
click at [208, 68] on icon at bounding box center [205, 70] width 9 height 9
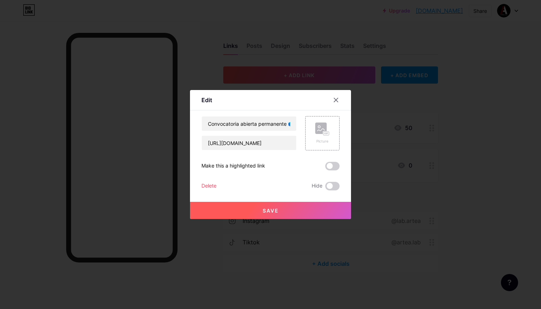
click at [281, 210] on button "Save" at bounding box center [270, 210] width 161 height 17
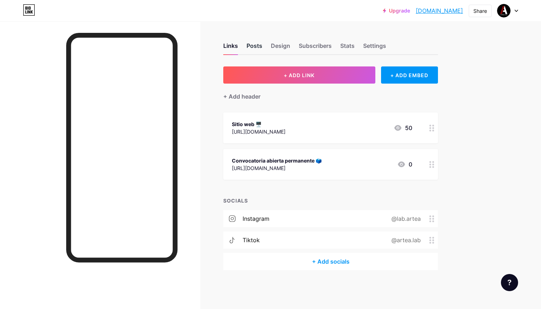
click at [255, 51] on div "Posts" at bounding box center [254, 47] width 16 height 13
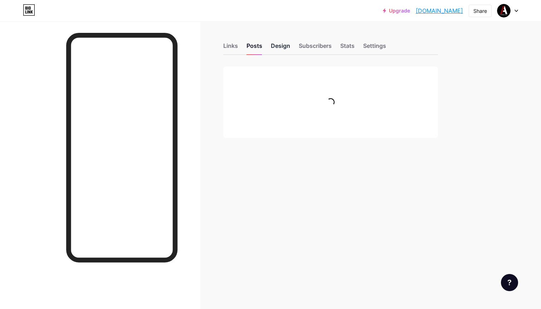
click at [278, 47] on div "Design" at bounding box center [280, 47] width 19 height 13
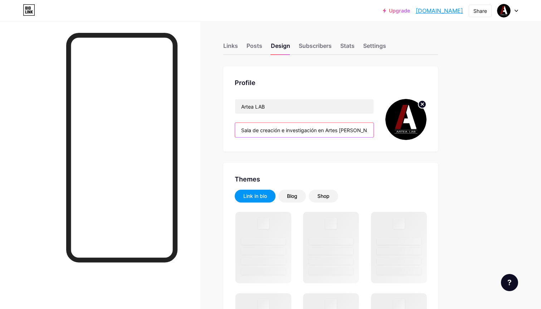
click at [326, 125] on input "Sala de creación e investigación en Artes [PERSON_NAME] y Escénicas Contemporán…" at bounding box center [304, 130] width 138 height 14
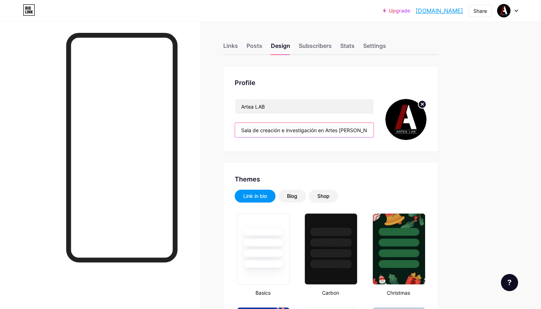
drag, startPoint x: 326, startPoint y: 125, endPoint x: 369, endPoint y: 162, distance: 57.0
click at [355, 130] on input "Sala de creación e investigación en Artes [PERSON_NAME] y Escénicas Contemporán…" at bounding box center [304, 130] width 138 height 14
drag, startPoint x: 355, startPoint y: 130, endPoint x: 391, endPoint y: 146, distance: 38.9
click at [391, 147] on div "Profile Artea LAB Sala de creación e investigación en Artes [PERSON_NAME] y Esc…" at bounding box center [330, 108] width 214 height 85
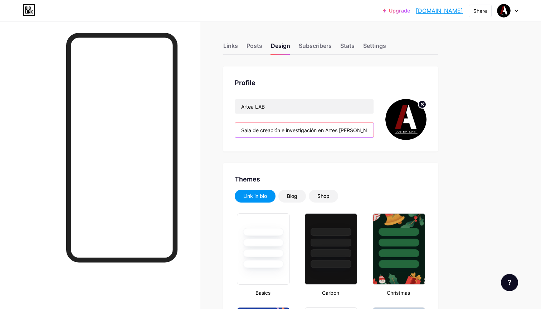
click at [287, 132] on input "Sala de creación e investigación en Artes [PERSON_NAME] y Escénicas Contemporán…" at bounding box center [304, 130] width 138 height 14
click at [283, 127] on input "Sala de creación e investigación en Artes [PERSON_NAME] y Escénicas Contemporán…" at bounding box center [304, 130] width 138 height 14
click at [285, 131] on input "Sala de creación e investigación en Artes [PERSON_NAME] y Escénicas Contemporán…" at bounding box center [304, 130] width 138 height 14
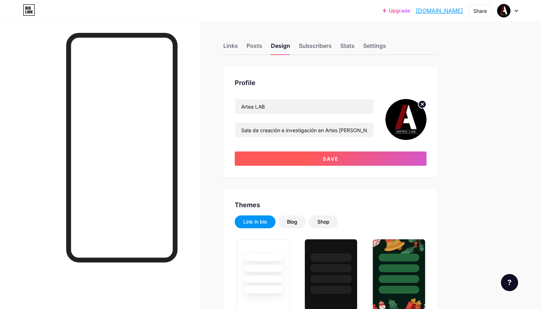
click at [295, 156] on button "Save" at bounding box center [331, 159] width 192 height 14
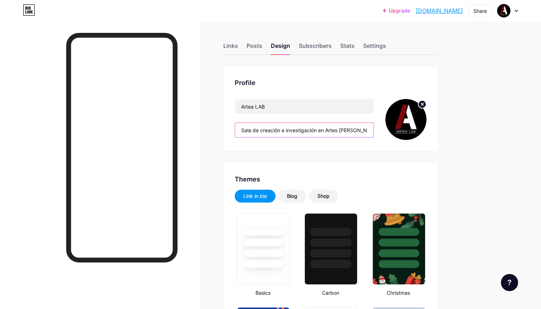
click at [340, 129] on input "Sala de creación e investigación en Artes [PERSON_NAME] y Escénicas Contemporán…" at bounding box center [304, 130] width 138 height 14
drag, startPoint x: 348, startPoint y: 131, endPoint x: 334, endPoint y: 133, distance: 14.2
click at [334, 133] on input "Sala de creación e investigación en Artes [PERSON_NAME] y Escénicas Contemporán…" at bounding box center [304, 130] width 138 height 14
click at [300, 131] on input "Sala de creación e investigación en Artes [PERSON_NAME] y Escénicas Contemporán…" at bounding box center [304, 130] width 138 height 14
click at [307, 132] on input "Sala de creación e investigación en Artes [PERSON_NAME] y Escénicas Contemporán…" at bounding box center [304, 130] width 138 height 14
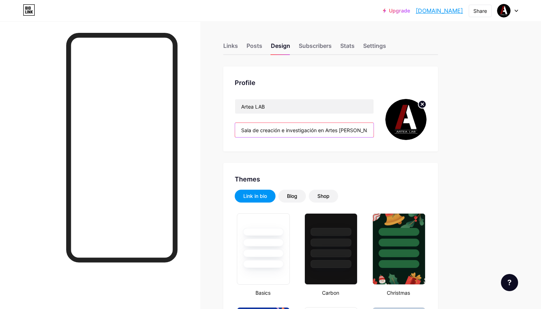
click at [302, 129] on input "Sala de creación e investigación en Artes [PERSON_NAME] y Escénicas Contemporán…" at bounding box center [304, 130] width 138 height 14
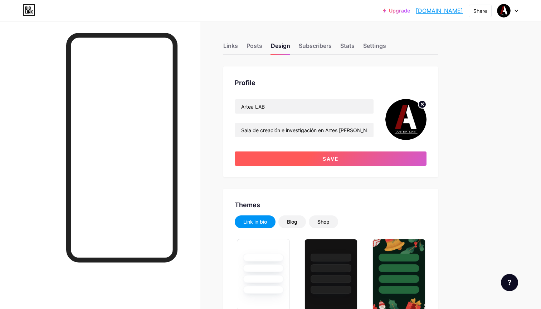
click at [333, 161] on span "Save" at bounding box center [330, 159] width 16 height 6
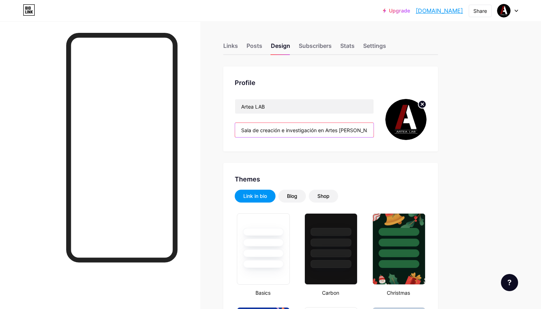
click at [340, 128] on input "Sala de creación e investigación en Artes [PERSON_NAME] y Escénicas Contemporán…" at bounding box center [304, 130] width 138 height 14
drag, startPoint x: 340, startPoint y: 128, endPoint x: 373, endPoint y: 139, distance: 34.7
click at [373, 139] on div "Artea LAB Sala de creación e investigación en Artes [PERSON_NAME] y Escénicas C…" at bounding box center [304, 119] width 139 height 41
click at [281, 126] on input "Sala de creación e investigación en Artes [PERSON_NAME] y Escénicas Contemporán…" at bounding box center [304, 130] width 138 height 14
click at [289, 131] on input "Sala de creación e investigación en Artes [PERSON_NAME] y Escénicas Contemporán…" at bounding box center [304, 130] width 138 height 14
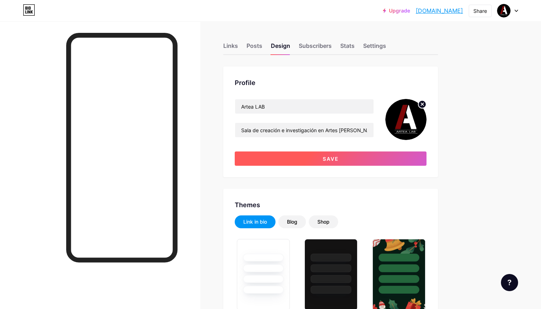
click at [304, 158] on button "Save" at bounding box center [331, 159] width 192 height 14
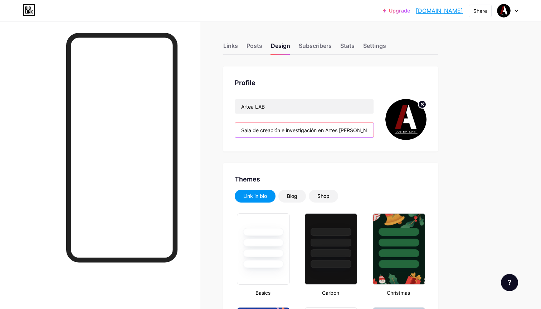
drag, startPoint x: 334, startPoint y: 123, endPoint x: 380, endPoint y: 128, distance: 47.1
click at [380, 128] on div "Artea LAB Sala de creación e investigación en Artes [PERSON_NAME] y Escénicas C…" at bounding box center [331, 119] width 192 height 41
click at [365, 129] on input "Sala de creación e investigación en Artes [PERSON_NAME] y Escénicas Contemporán…" at bounding box center [304, 130] width 138 height 14
drag, startPoint x: 365, startPoint y: 129, endPoint x: 375, endPoint y: 129, distance: 10.0
click at [384, 129] on div "Artea LAB Sala de creación e investigación en Artes [PERSON_NAME] y Escénicas C…" at bounding box center [331, 119] width 192 height 41
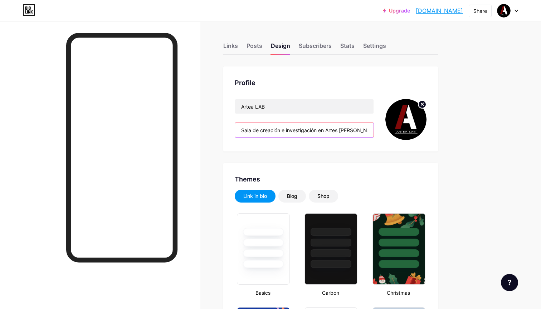
click at [341, 133] on input "Sala de creación e investigación en Artes [PERSON_NAME] y Escénicas Contemporán…" at bounding box center [304, 130] width 138 height 14
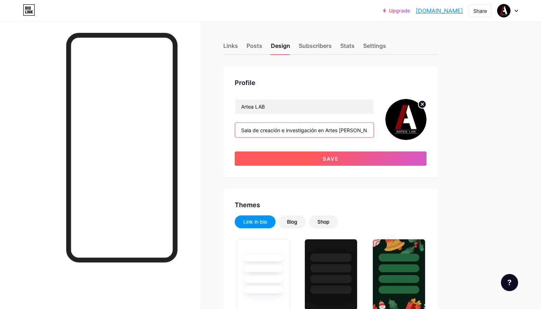
type input "Sala de creación e investigación en Artes [PERSON_NAME] y Escénicas Contemporán…"
click at [346, 158] on button "Save" at bounding box center [331, 159] width 192 height 14
